Goal: Answer question/provide support: Answer question/provide support

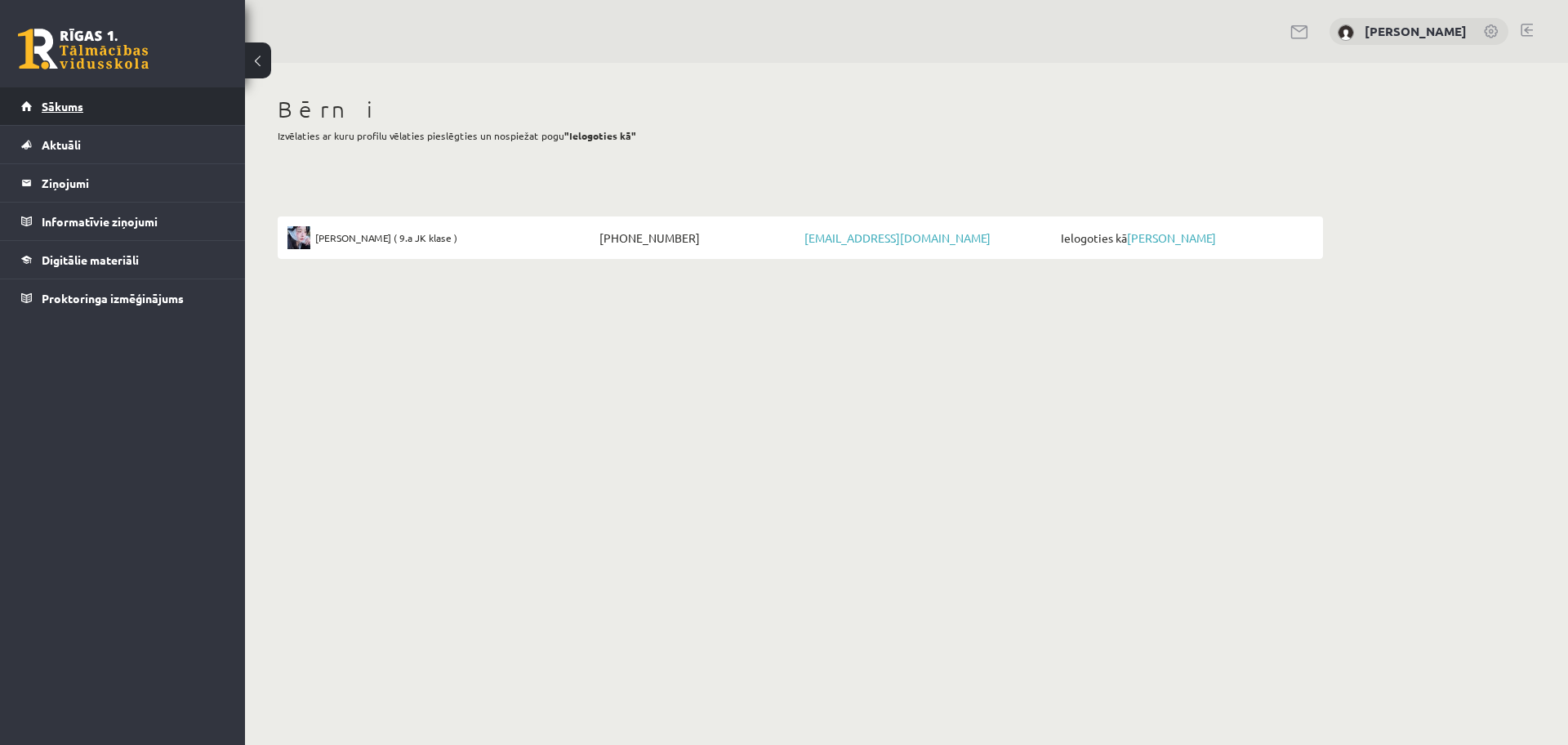
click at [42, 103] on span "Sākums" at bounding box center [63, 106] width 42 height 15
click at [1170, 237] on link "[PERSON_NAME]" at bounding box center [1171, 238] width 89 height 15
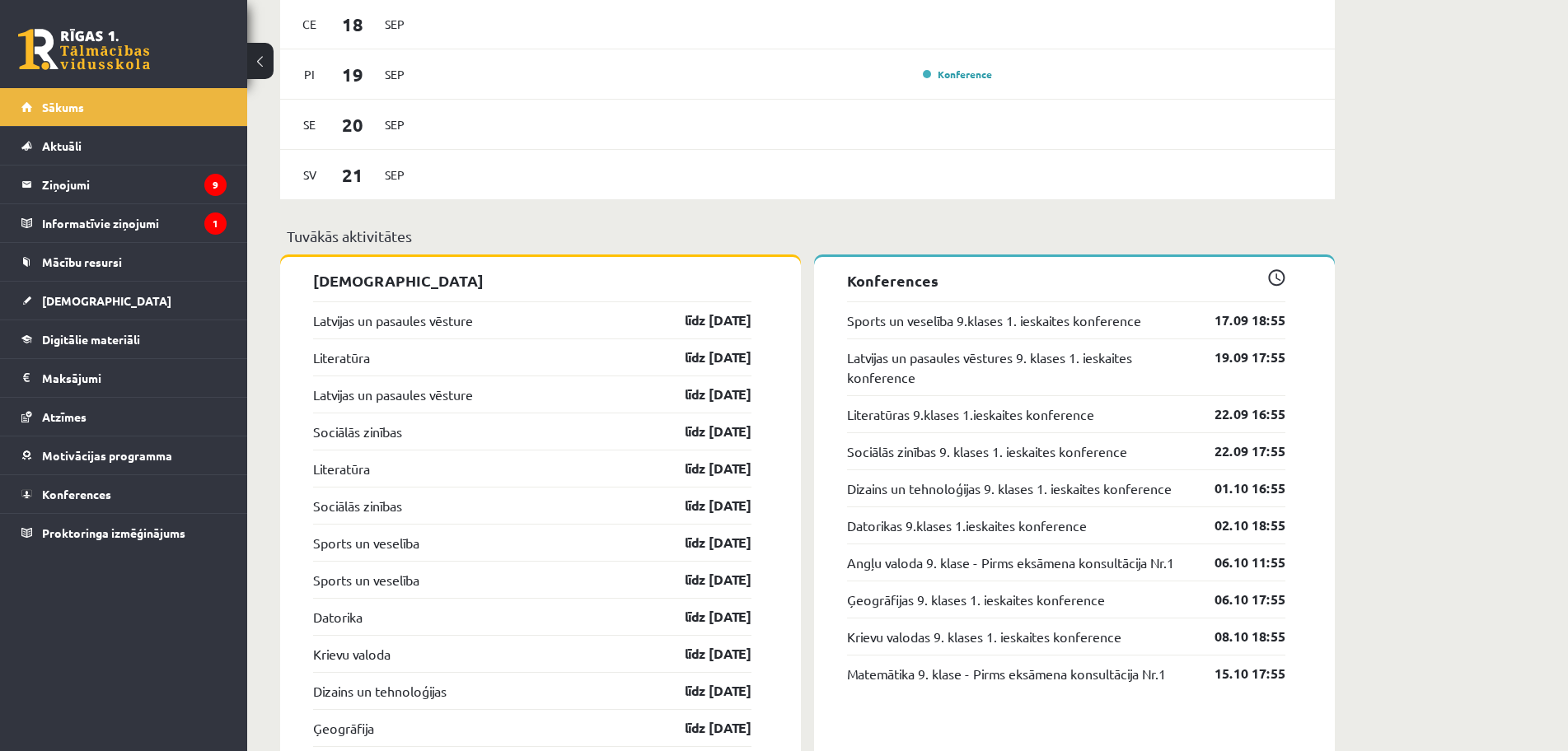
scroll to position [1565, 0]
drag, startPoint x: 765, startPoint y: 588, endPoint x: 298, endPoint y: 320, distance: 538.4
click at [485, 358] on div "Literatūra līdz 30.09.25" at bounding box center [532, 356] width 438 height 37
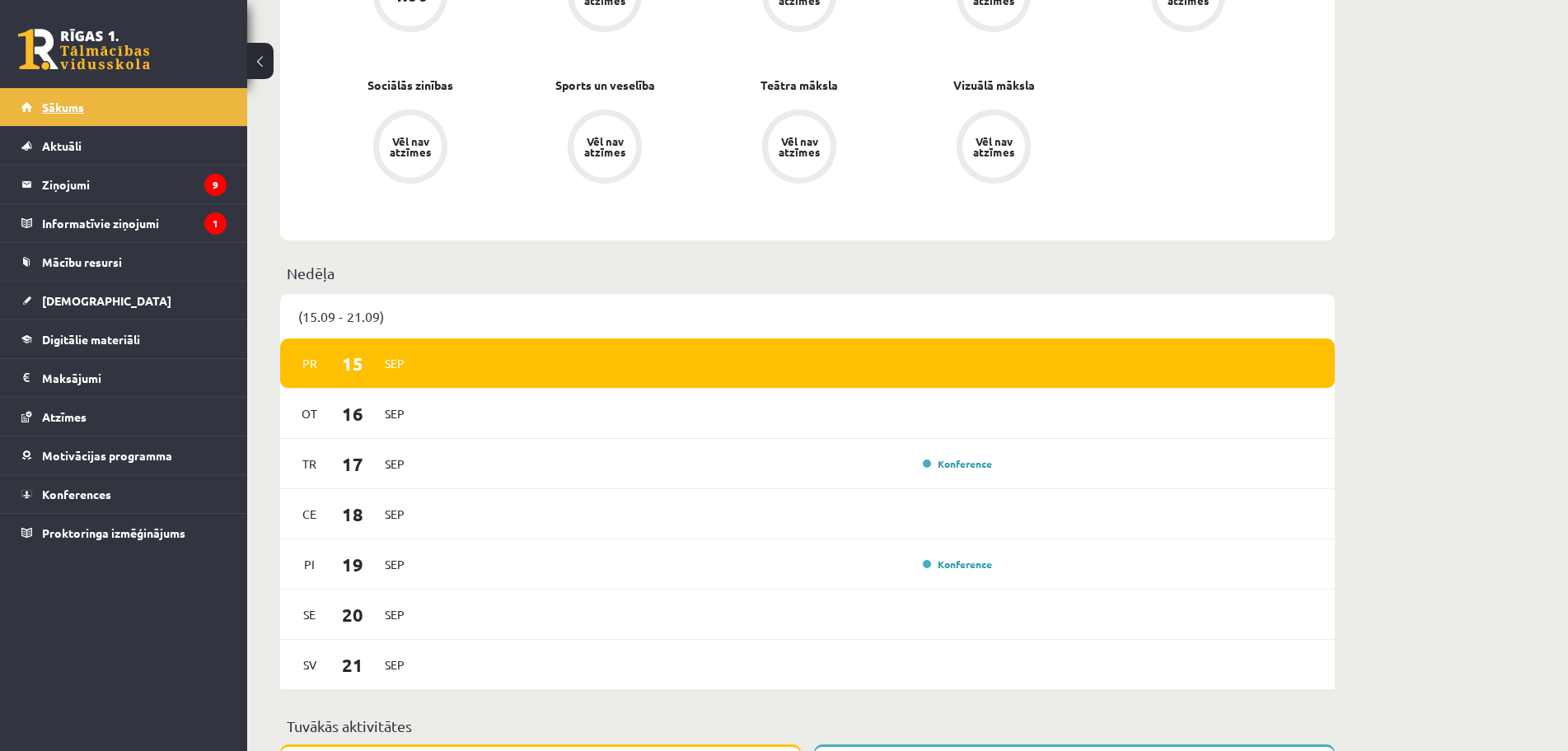
scroll to position [906, 0]
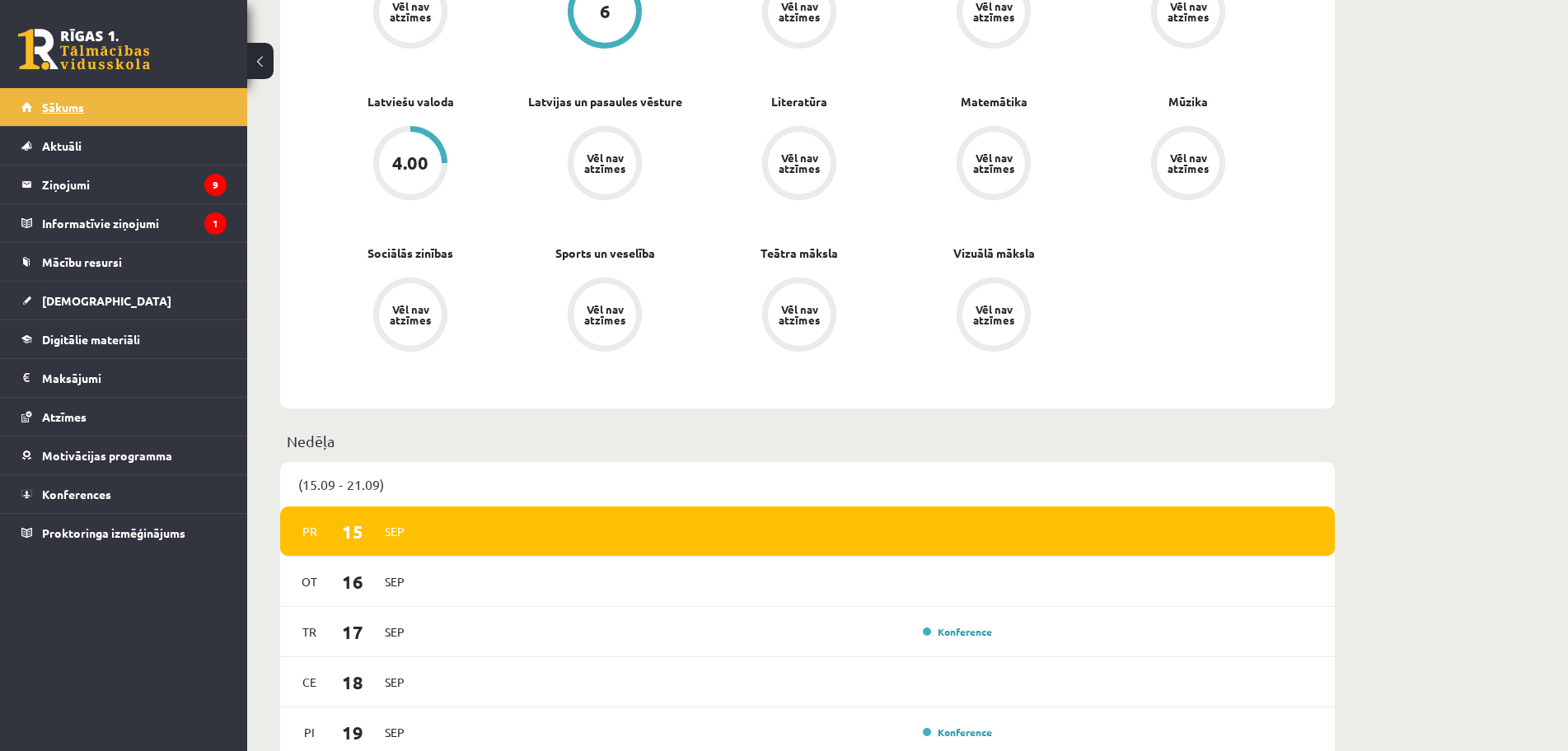
click at [31, 104] on link "Sākums" at bounding box center [124, 107] width 205 height 38
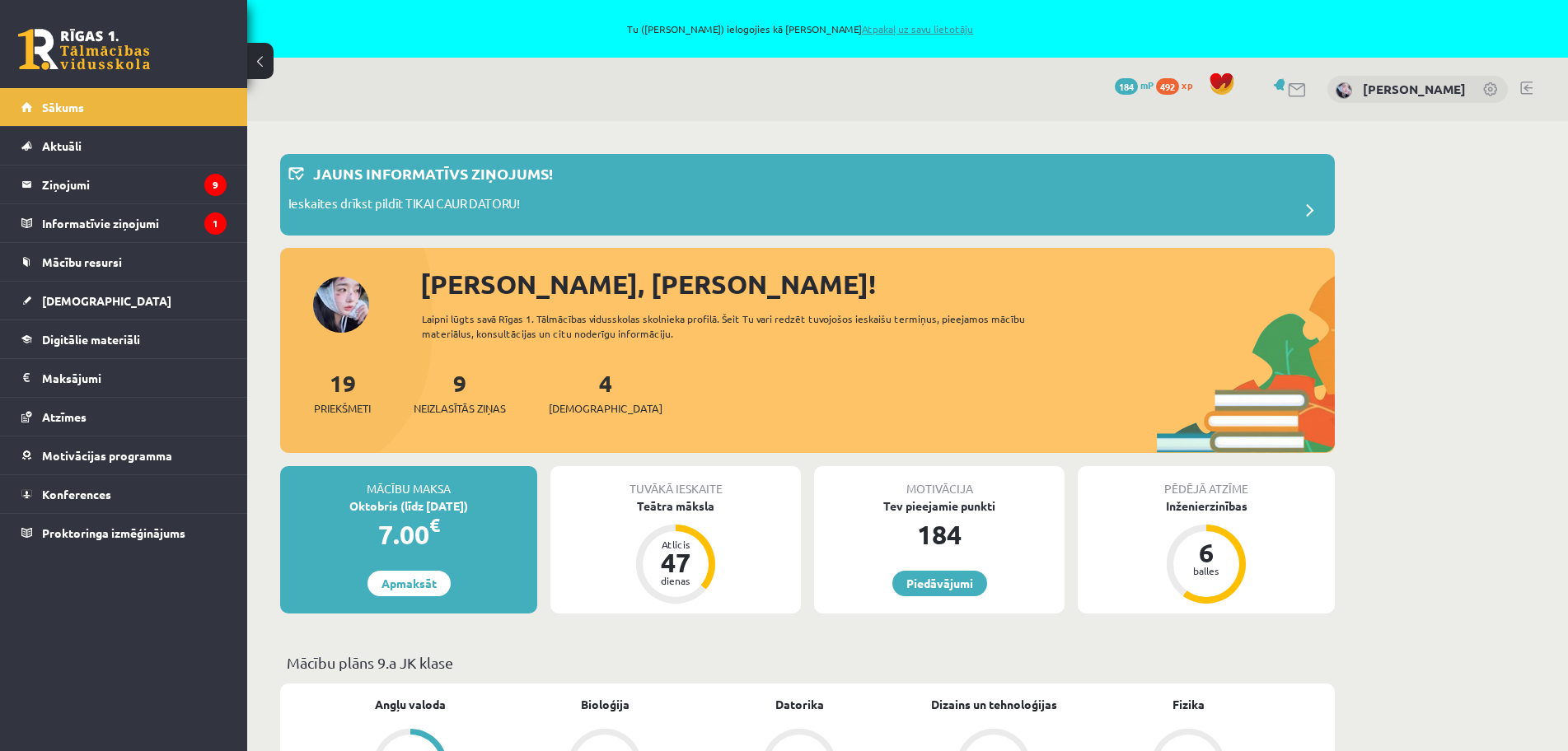
click at [899, 27] on link "Atpakaļ uz savu lietotāju" at bounding box center [917, 28] width 111 height 13
